Goal: Task Accomplishment & Management: Use online tool/utility

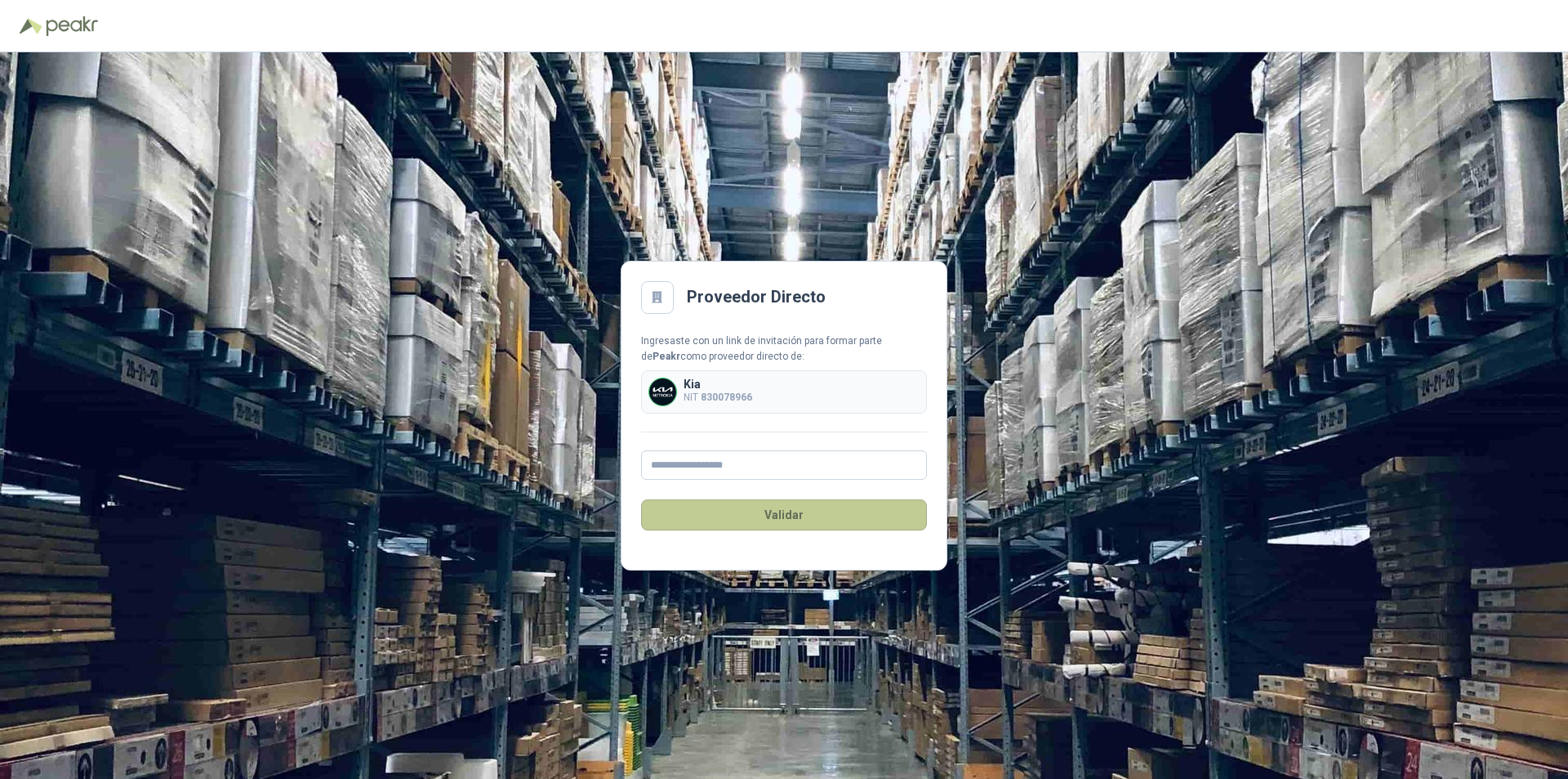
click at [781, 509] on button "Validar" at bounding box center [784, 515] width 286 height 31
type input "**********"
click at [782, 409] on div "Kia NIT 830078966" at bounding box center [784, 392] width 286 height 43
click at [780, 516] on button "Validar" at bounding box center [784, 515] width 286 height 31
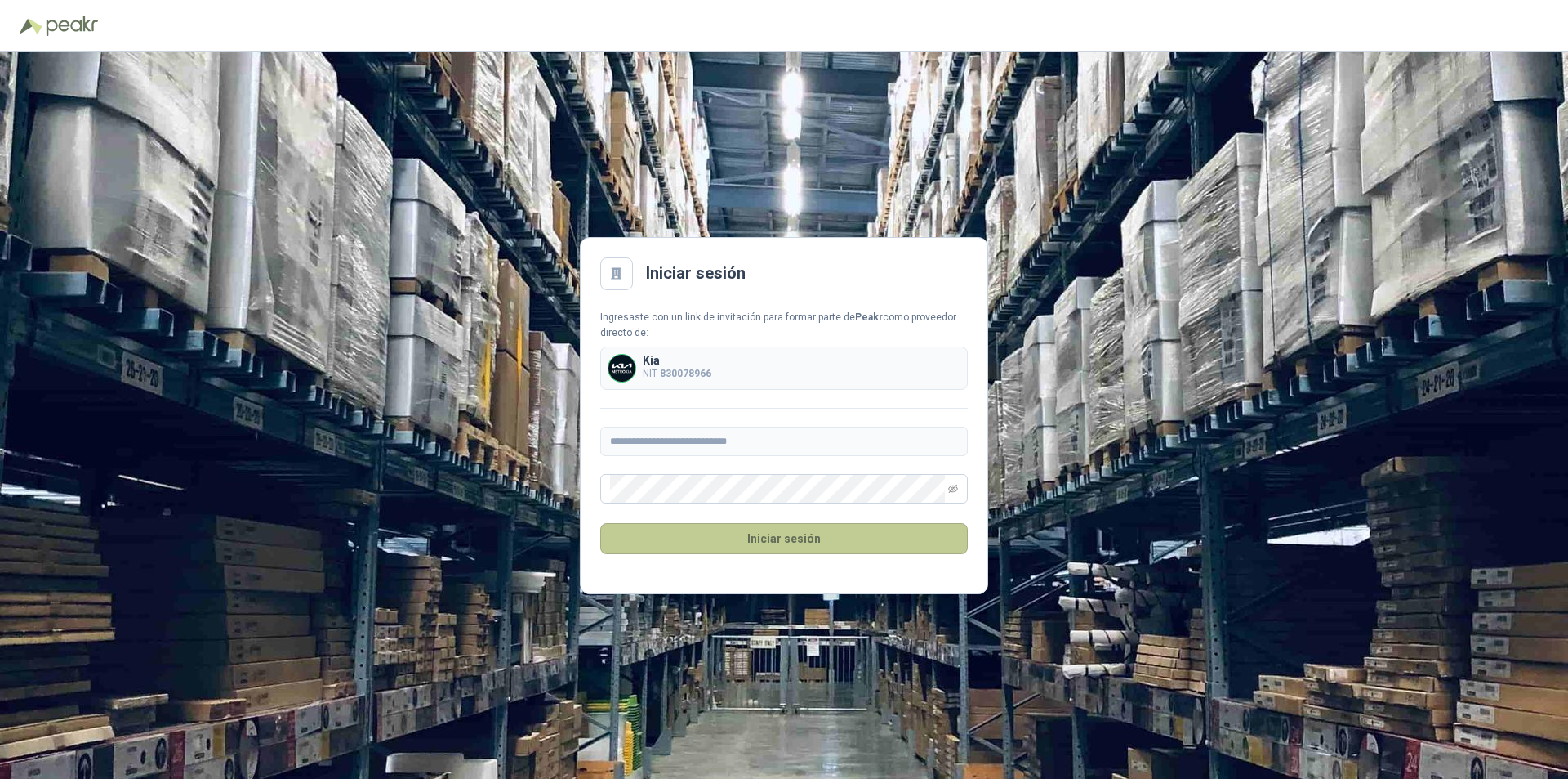
click at [789, 538] on button "Iniciar sesión" at bounding box center [784, 538] width 368 height 31
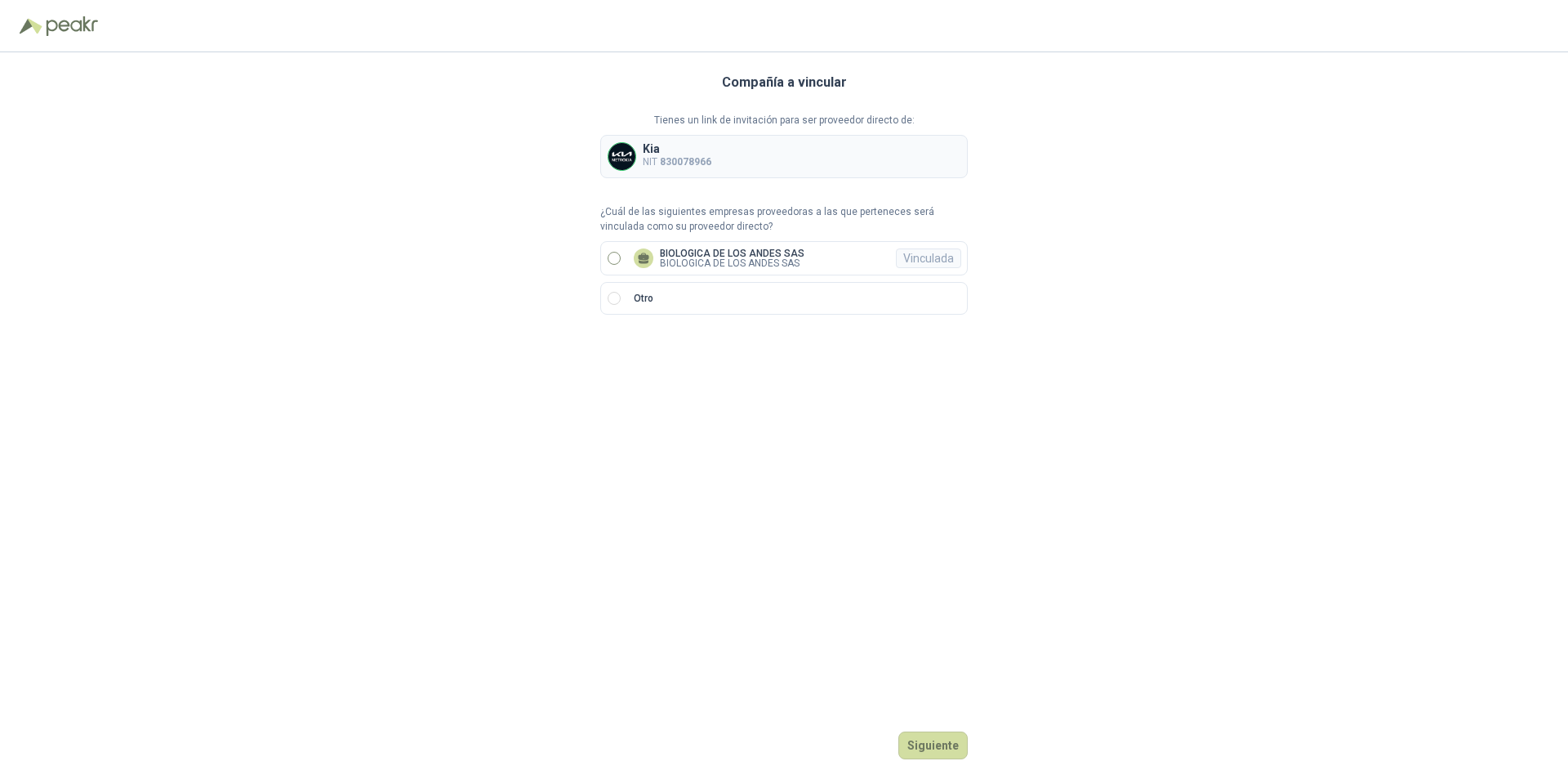
click at [669, 258] on p "BIOLOGICA DE LOS ANDES SAS" at bounding box center [732, 263] width 144 height 10
click at [933, 738] on button "Ingresar" at bounding box center [935, 745] width 64 height 28
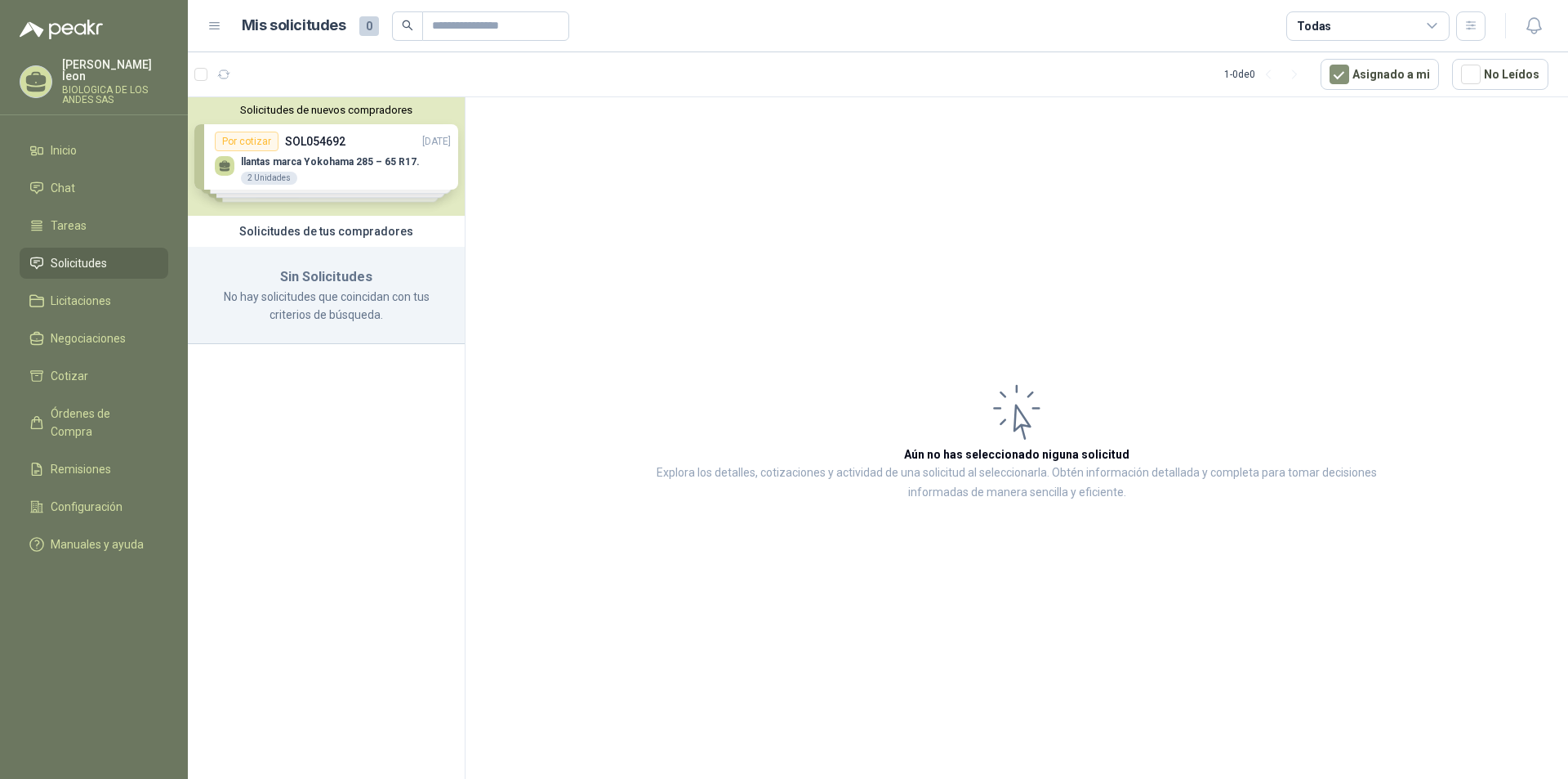
click at [330, 151] on div "Solicitudes de nuevos compradores Por cotizar SOL054692 [DATE] llantas marca Yo…" at bounding box center [326, 156] width 277 height 118
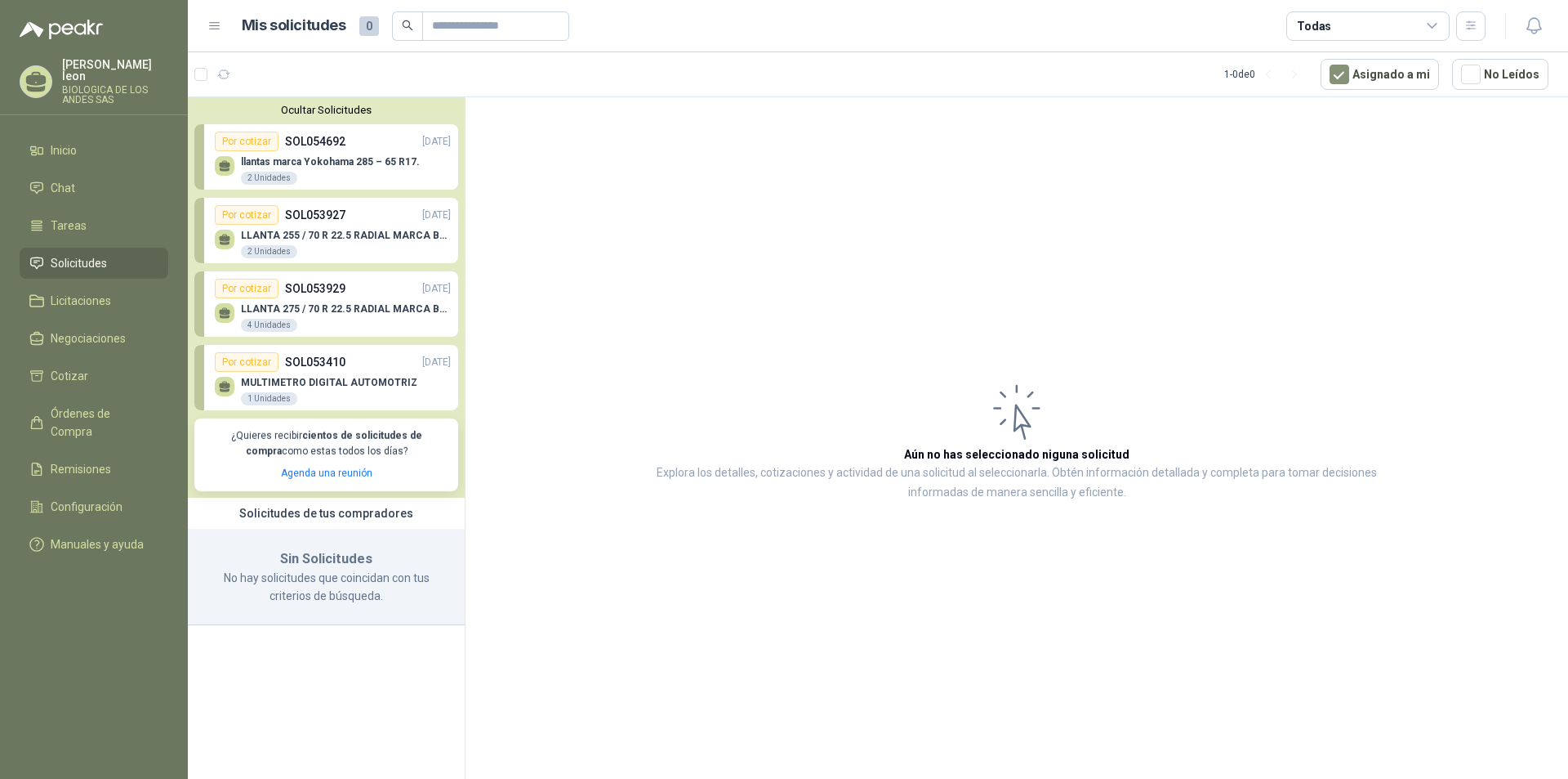
click at [336, 520] on div "Solicitudes de tus compradores" at bounding box center [326, 513] width 277 height 31
click at [82, 404] on span "Órdenes de Compra" at bounding box center [101, 422] width 102 height 36
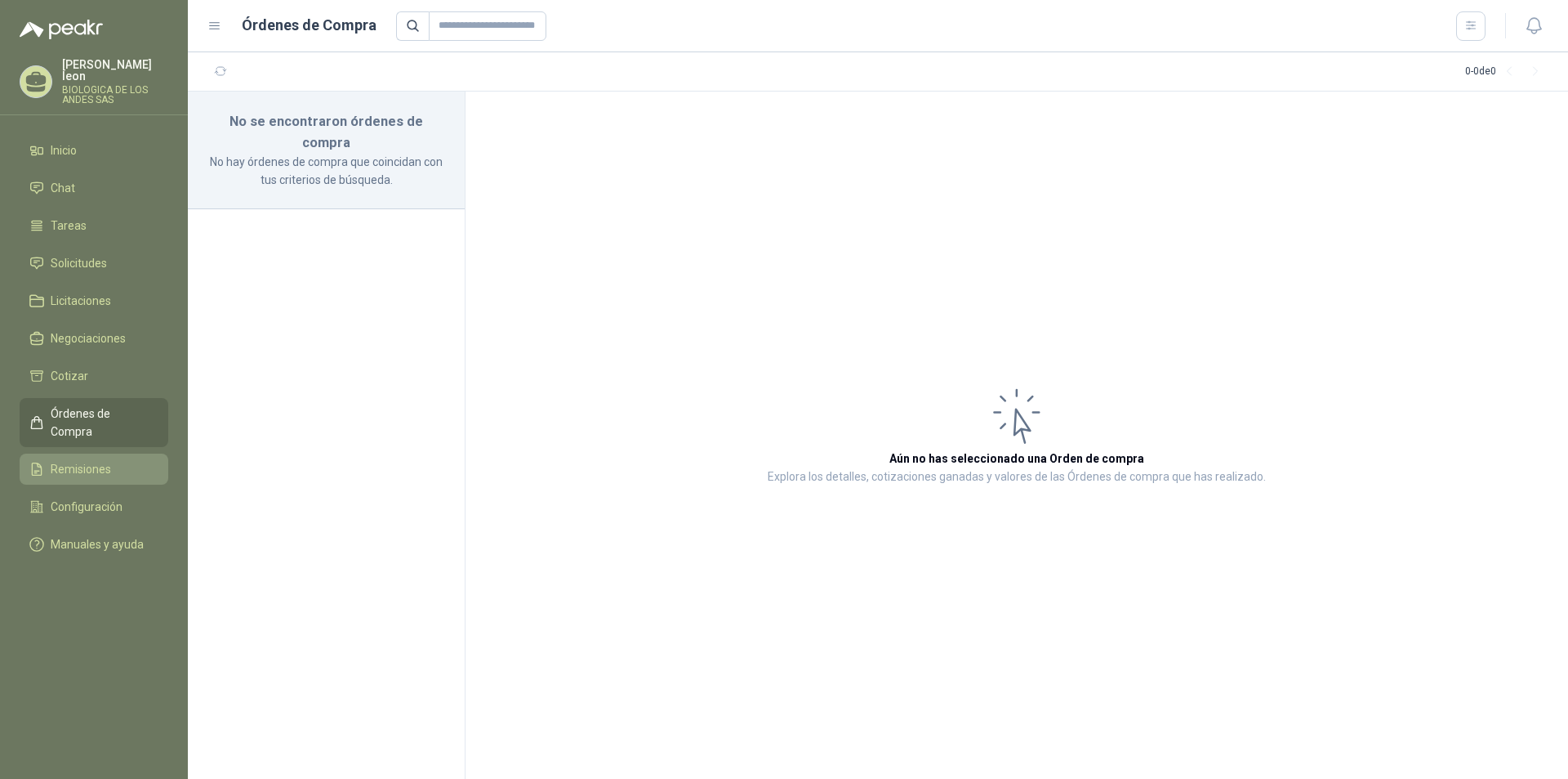
click at [73, 460] on span "Remisiones" at bounding box center [81, 469] width 61 height 18
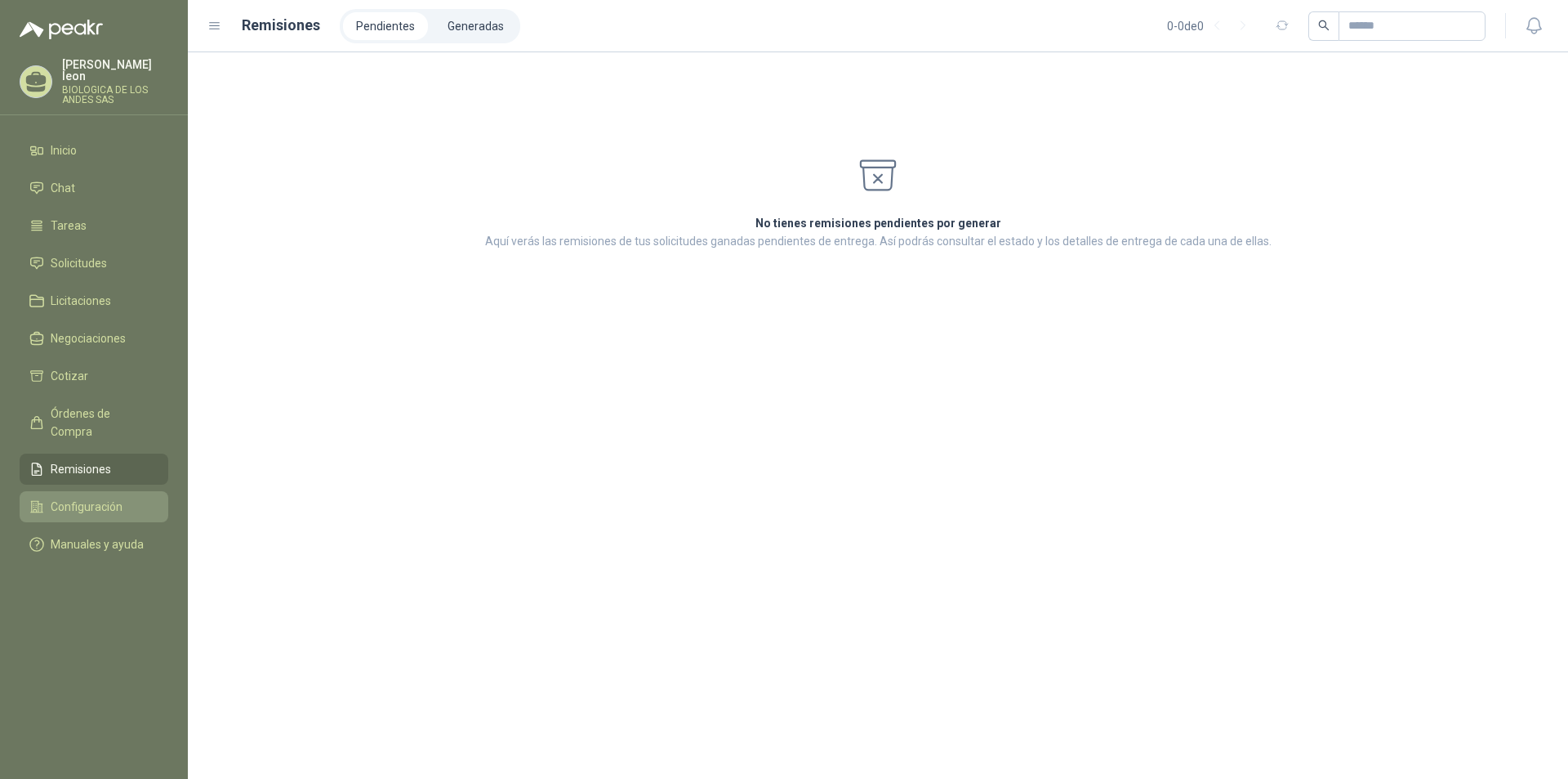
click at [73, 497] on span "Configuración" at bounding box center [86, 506] width 72 height 18
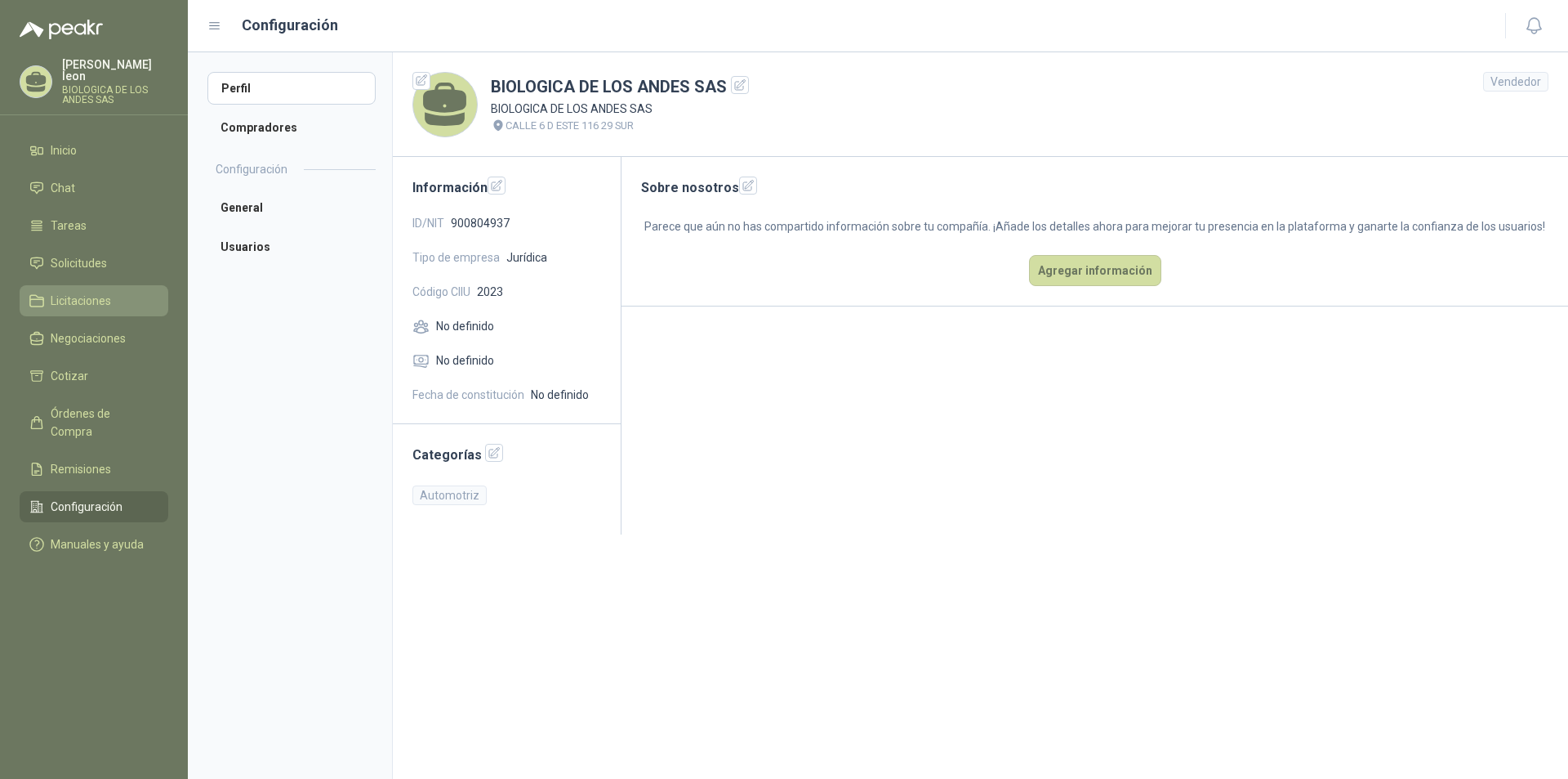
click at [90, 291] on span "Licitaciones" at bounding box center [81, 300] width 61 height 18
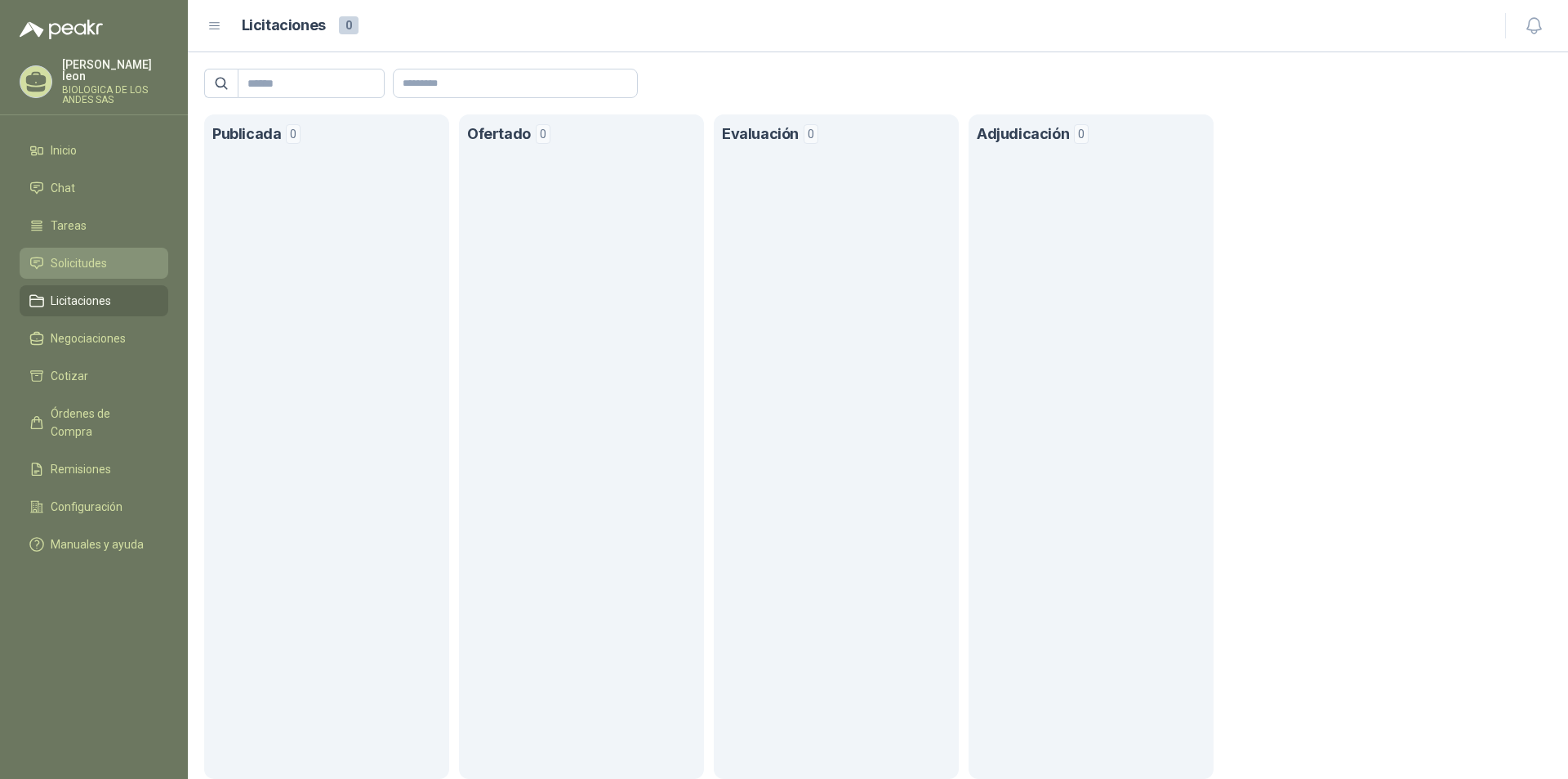
click at [62, 254] on span "Solicitudes" at bounding box center [78, 263] width 56 height 18
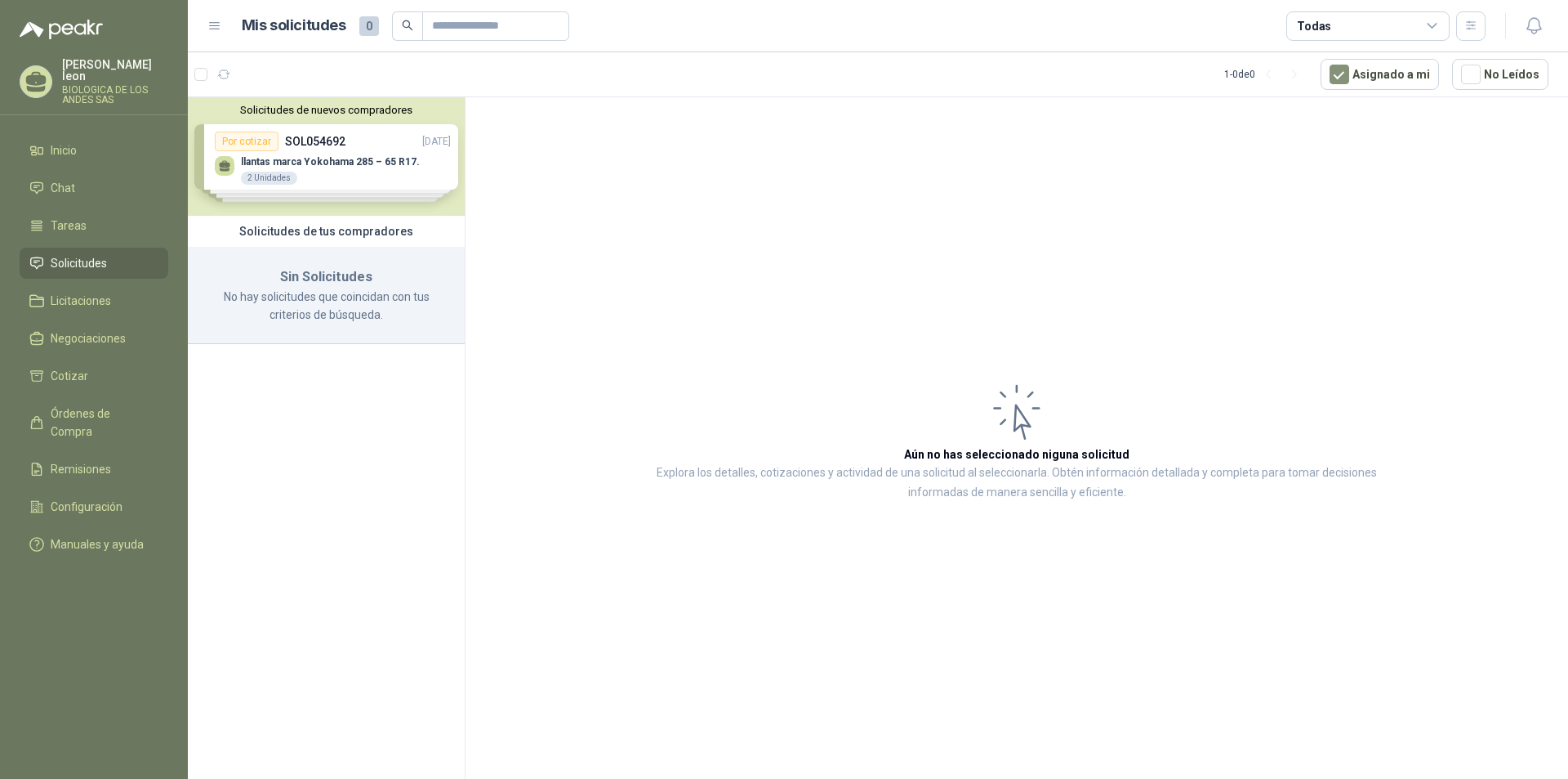
click at [344, 234] on div "Solicitudes de tus compradores" at bounding box center [326, 231] width 277 height 31
click at [294, 230] on div "Solicitudes de tus compradores" at bounding box center [326, 231] width 277 height 31
click at [402, 23] on icon "search" at bounding box center [407, 25] width 11 height 11
click at [454, 30] on input "text" at bounding box center [489, 26] width 115 height 28
click at [532, 298] on article "Aún no has seleccionado niguna solicitud Explora los detalles, cotizaciones y a…" at bounding box center [1017, 441] width 1103 height 687
